Goal: Task Accomplishment & Management: Use online tool/utility

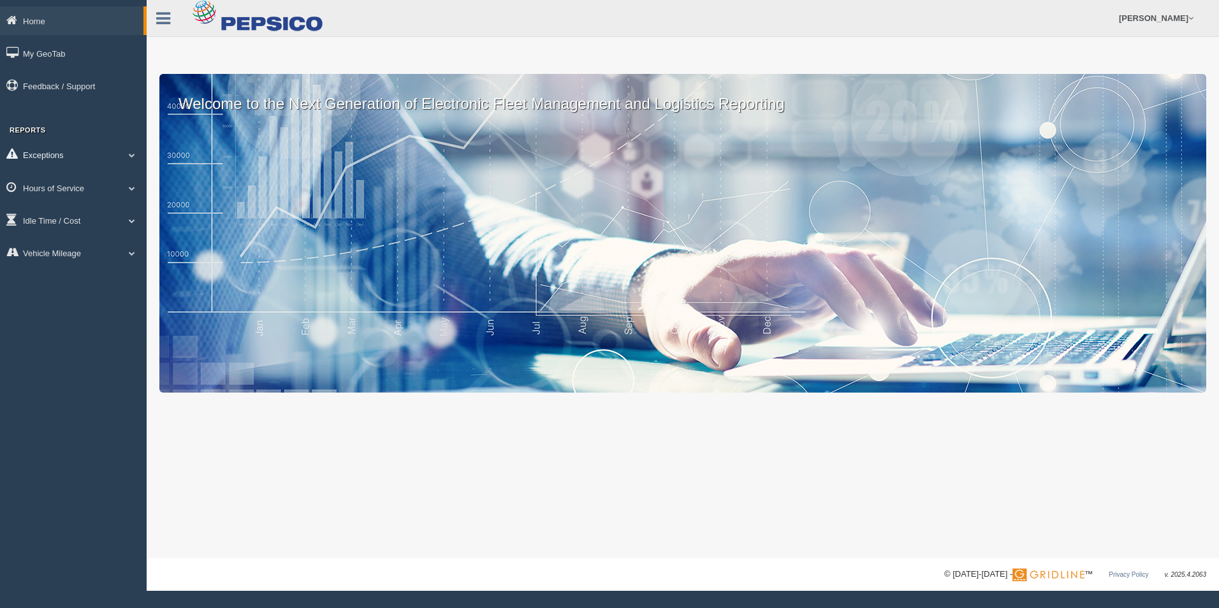
click at [128, 160] on link "Exceptions" at bounding box center [73, 154] width 147 height 29
click at [98, 147] on link "Exceptions" at bounding box center [71, 154] width 143 height 29
click at [71, 185] on link "Hours of Service" at bounding box center [73, 187] width 147 height 29
click at [92, 212] on link "HOS Explanation Reports" at bounding box center [83, 217] width 120 height 23
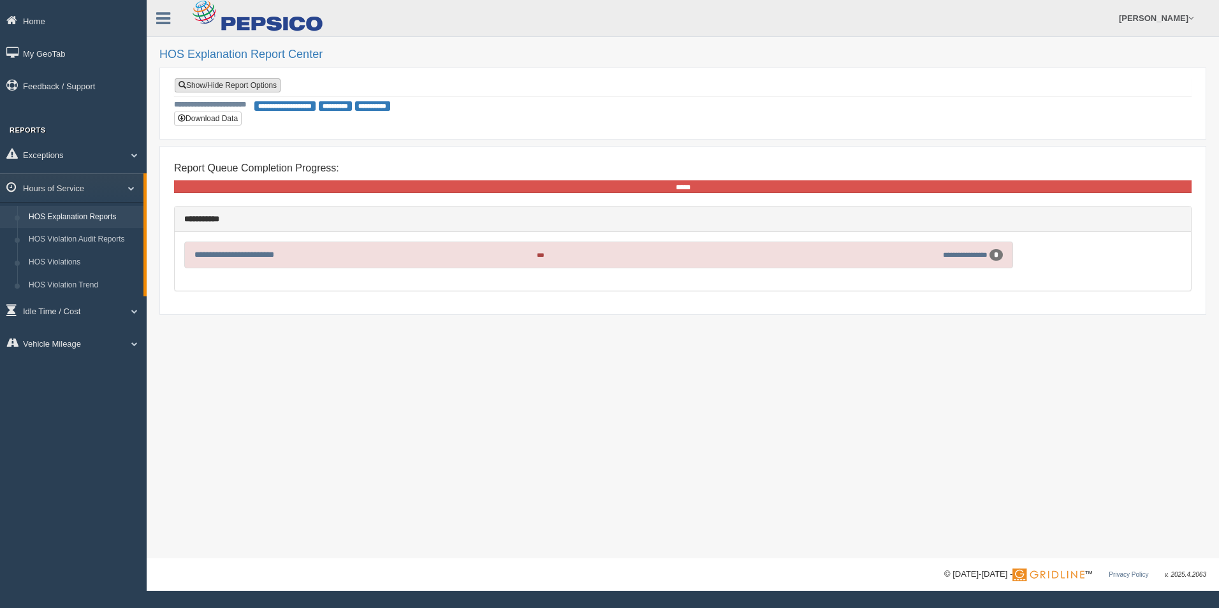
click at [254, 85] on link "Show/Hide Report Options" at bounding box center [228, 85] width 106 height 14
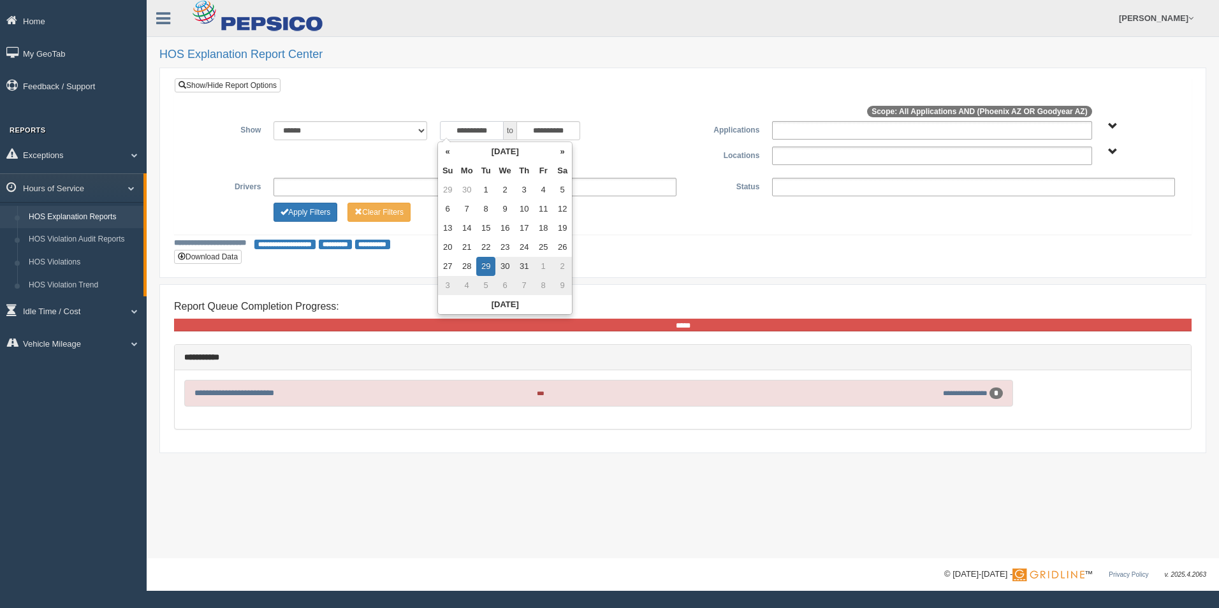
click at [481, 136] on input "**********" at bounding box center [472, 130] width 64 height 19
click at [446, 153] on th "«" at bounding box center [447, 151] width 19 height 19
click at [446, 153] on th "«" at bounding box center [449, 151] width 19 height 19
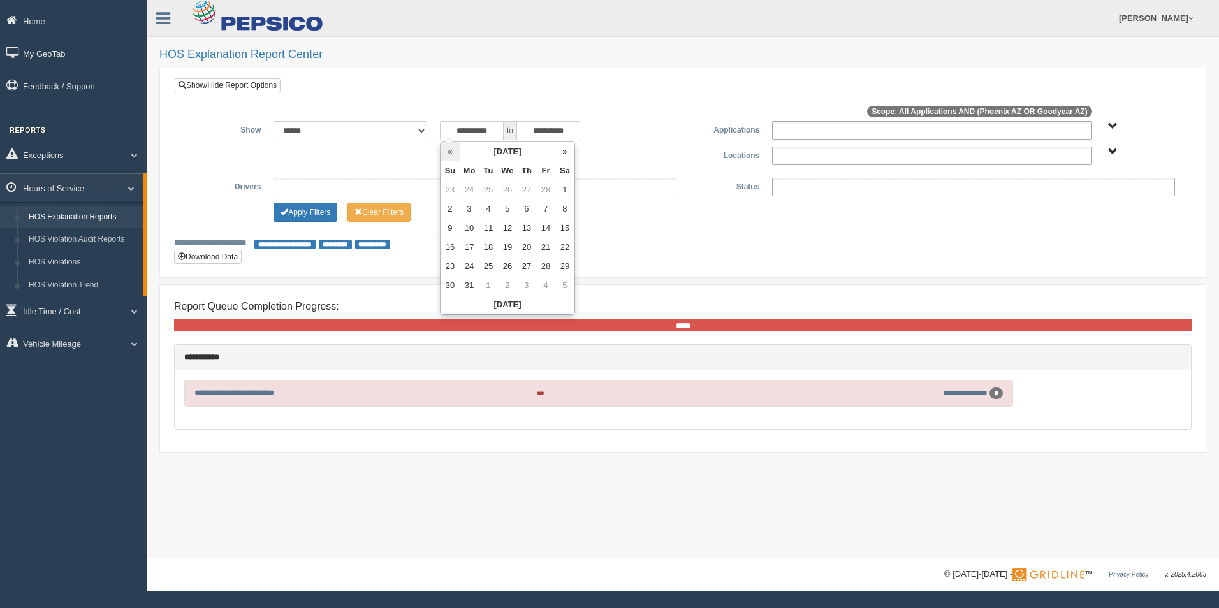
click at [443, 152] on th "«" at bounding box center [449, 151] width 19 height 19
click at [561, 187] on td "1" at bounding box center [564, 189] width 19 height 19
type input "**********"
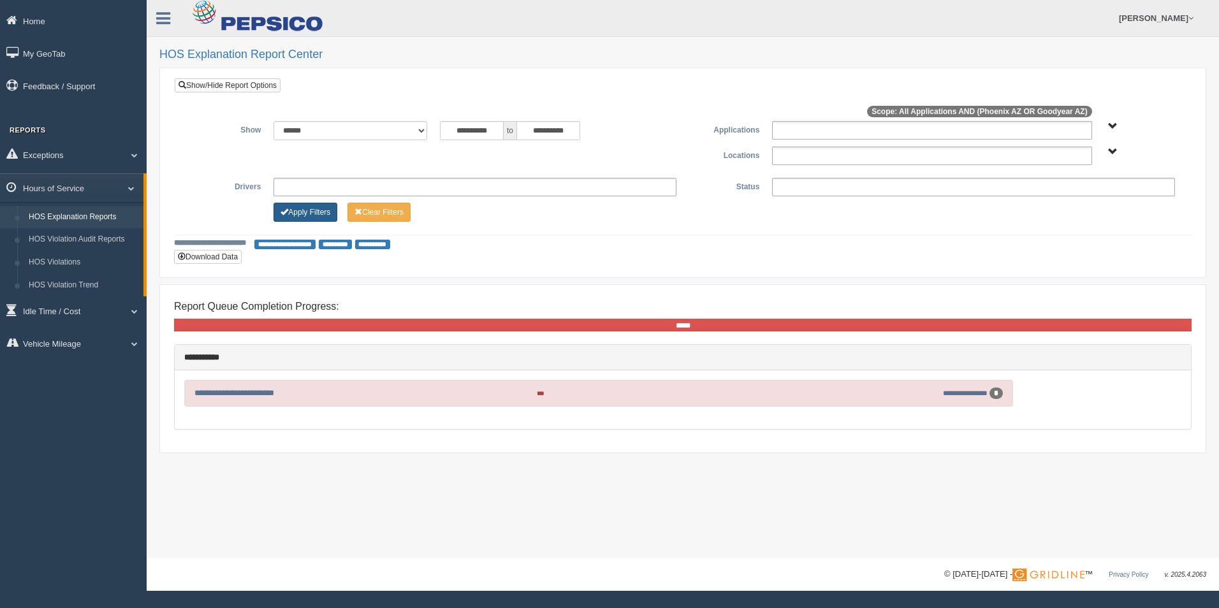
click at [300, 216] on button "Apply Filters" at bounding box center [305, 212] width 64 height 19
